Goal: Check status

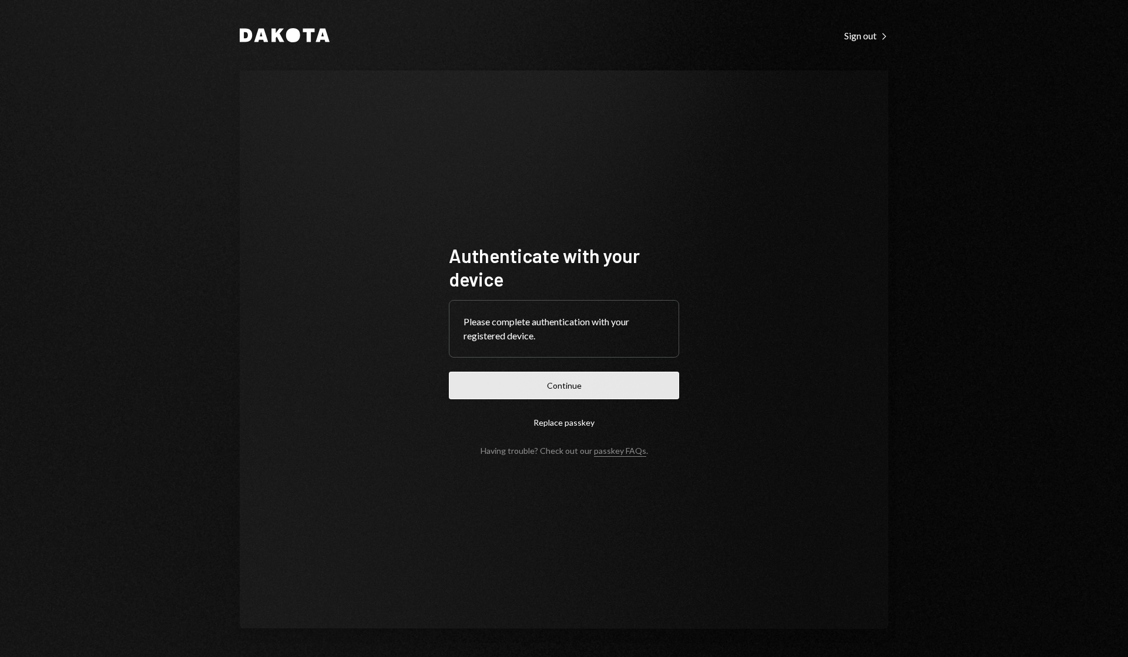
click at [529, 373] on button "Continue" at bounding box center [564, 386] width 230 height 28
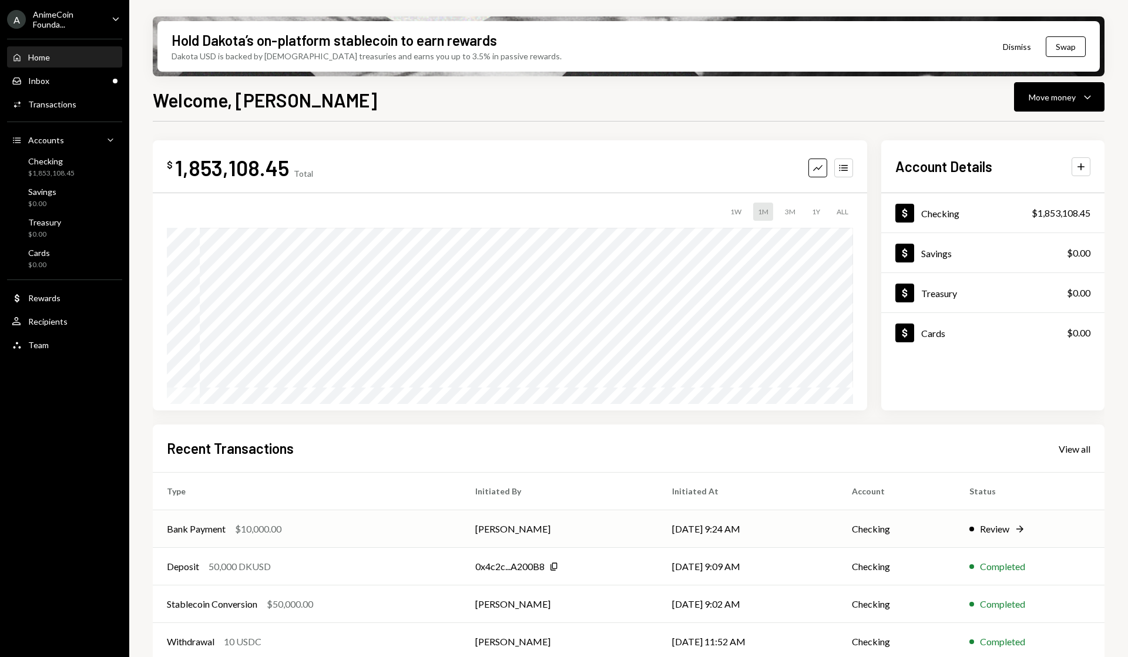
click at [996, 528] on div "Review" at bounding box center [994, 529] width 29 height 14
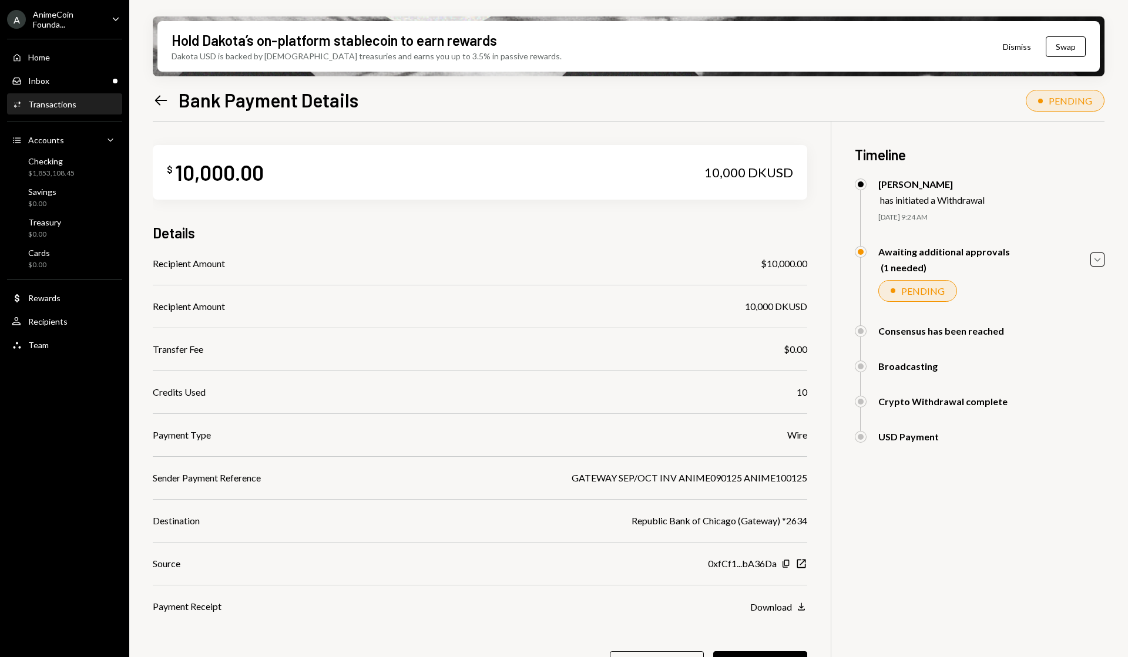
scroll to position [94, 0]
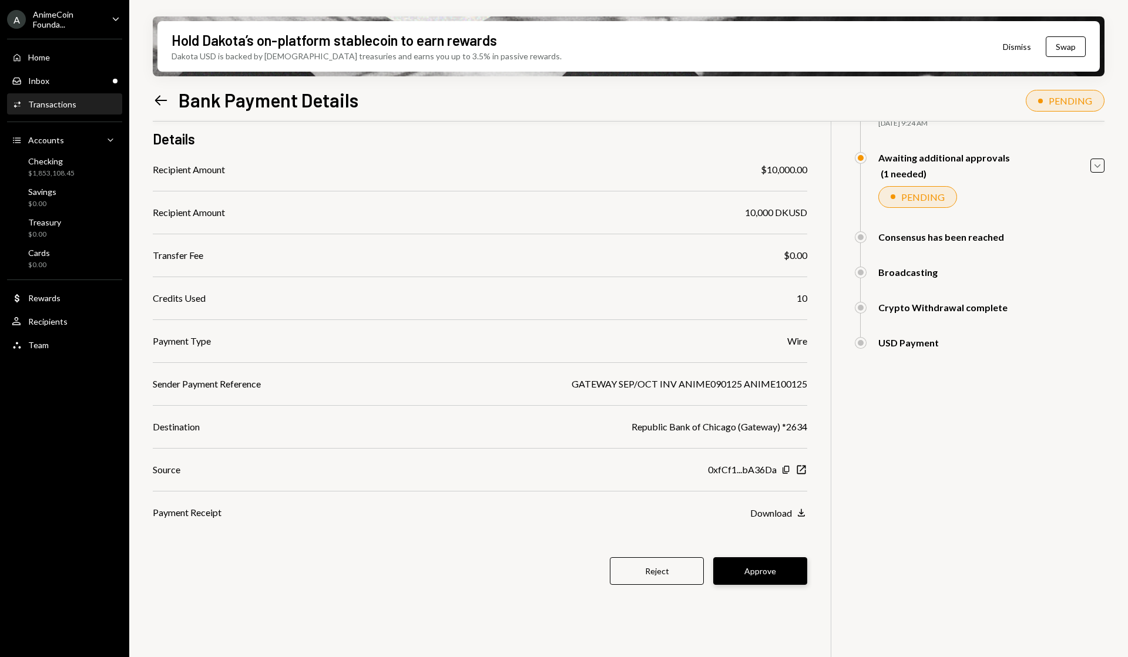
click at [759, 575] on button "Approve" at bounding box center [760, 572] width 94 height 28
